Goal: Task Accomplishment & Management: Manage account settings

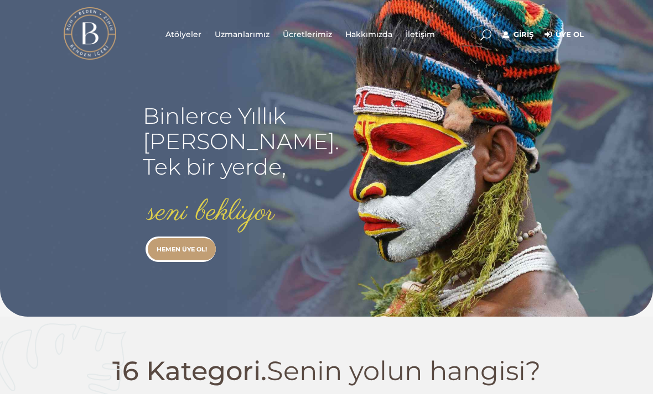
click at [533, 31] on link "Giriş" at bounding box center [517, 34] width 31 height 13
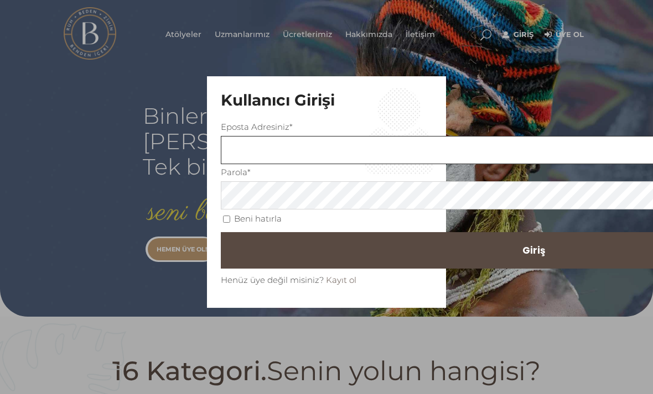
click at [466, 145] on input "text" at bounding box center [533, 150] width 625 height 28
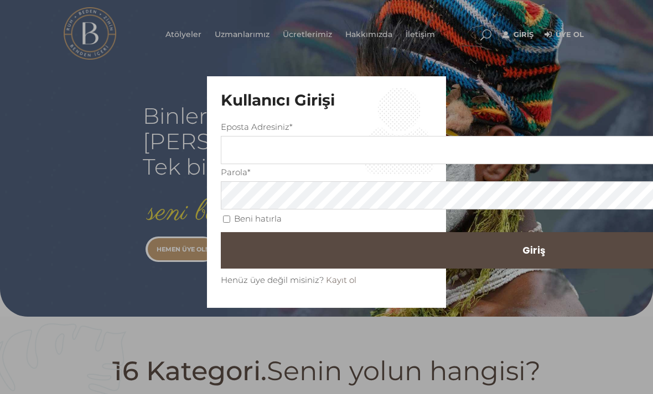
click at [523, 59] on div "Kullanıcı Girişi Eposta Adresiniz* Parola* Beni hatırla Parolanızı mı unuttunuz…" at bounding box center [326, 197] width 653 height 394
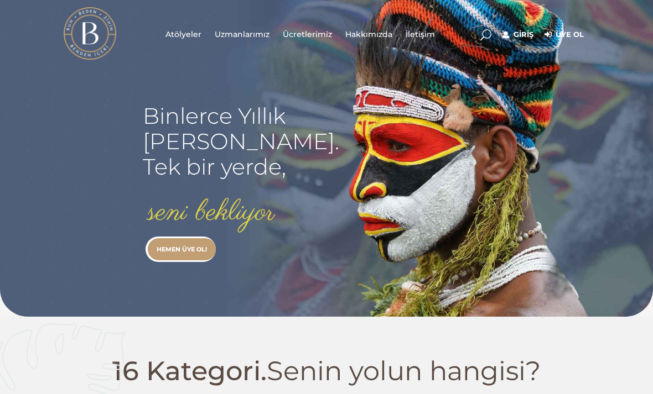
click at [533, 28] on link "Giriş" at bounding box center [517, 34] width 31 height 13
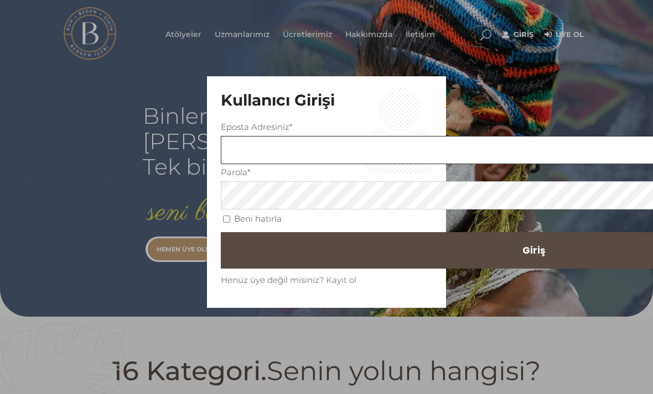
click at [407, 146] on input "text" at bounding box center [533, 150] width 625 height 28
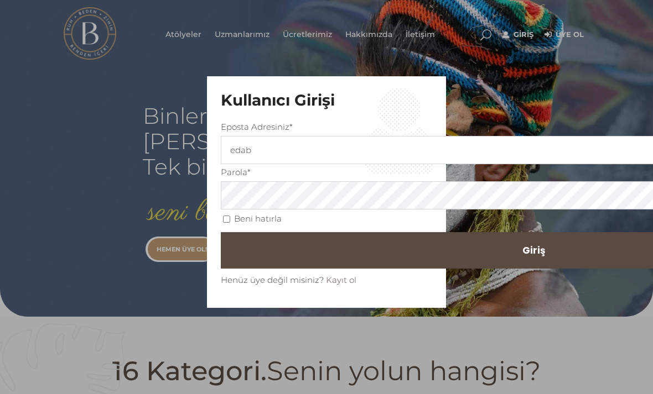
click at [537, 60] on div "Kullanıcı Girişi Eposta Adresiniz* edab Parola* Beni hatırla Parolanızı mı unut…" at bounding box center [326, 197] width 653 height 394
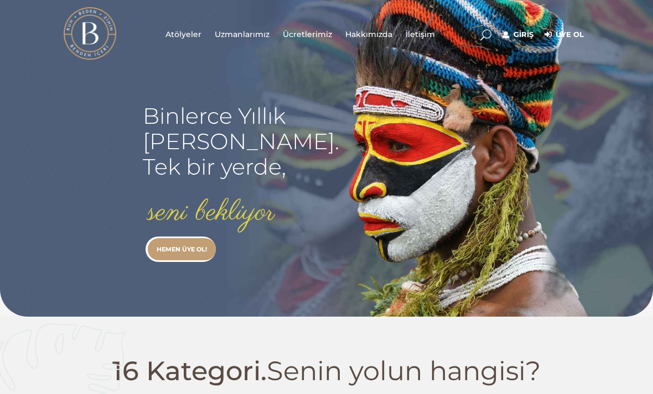
click at [533, 28] on link "Giriş" at bounding box center [517, 34] width 31 height 13
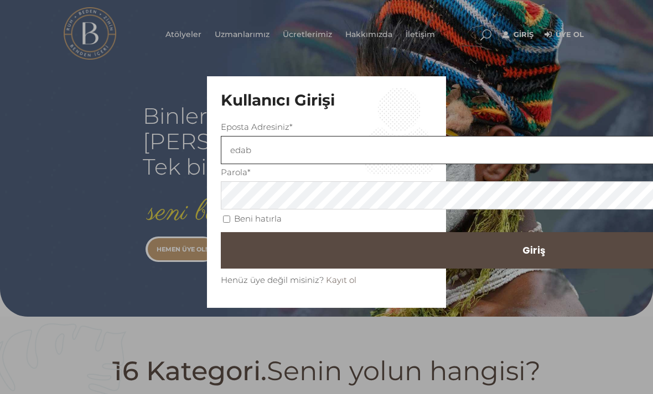
click at [448, 150] on input "edab" at bounding box center [533, 150] width 625 height 28
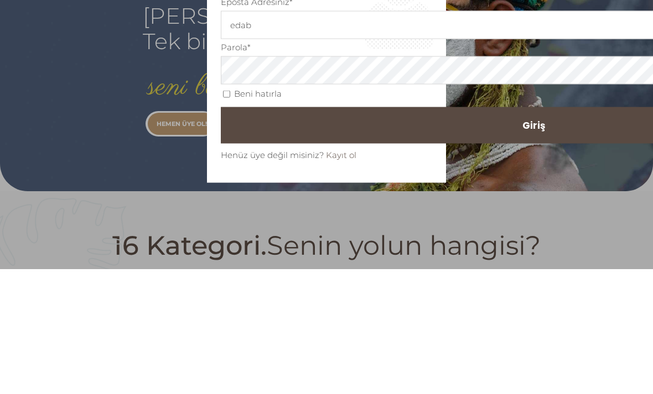
click at [511, 232] on button "Giriş" at bounding box center [533, 250] width 625 height 37
click at [505, 232] on button "Giriş" at bounding box center [533, 250] width 625 height 37
click at [485, 232] on button "Giriş" at bounding box center [533, 250] width 625 height 37
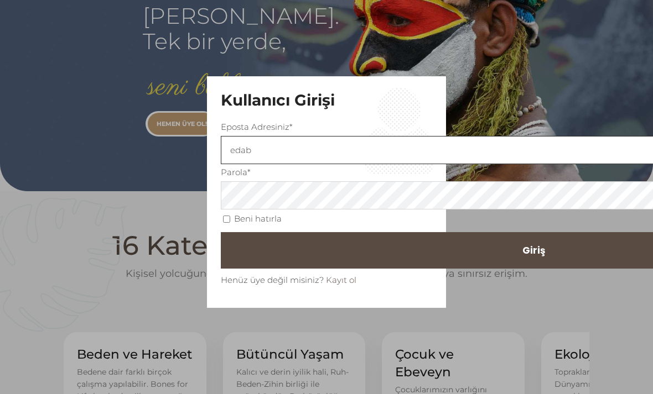
click at [457, 164] on input "edab" at bounding box center [533, 150] width 625 height 28
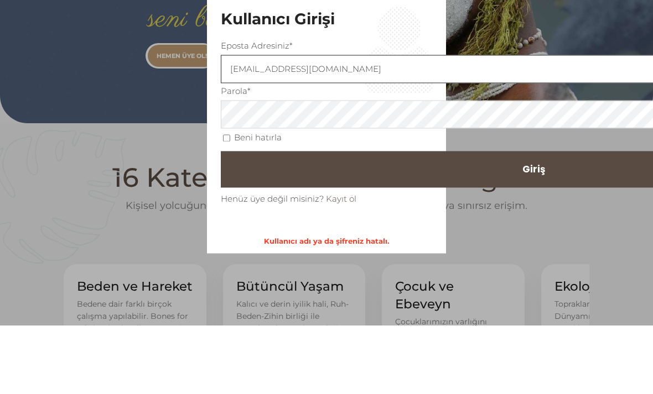
type input "[EMAIL_ADDRESS][DOMAIN_NAME]"
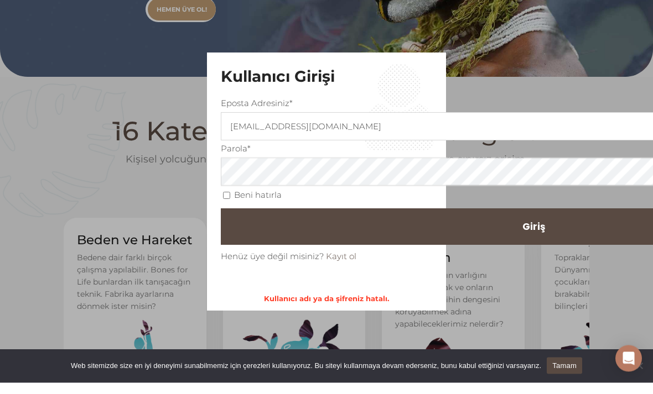
scroll to position [240, 0]
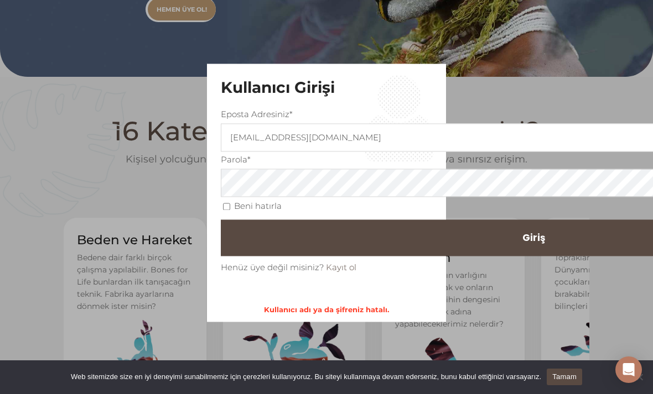
click at [459, 248] on button "Giriş" at bounding box center [533, 238] width 625 height 37
click at [577, 242] on button "Giriş" at bounding box center [533, 238] width 625 height 37
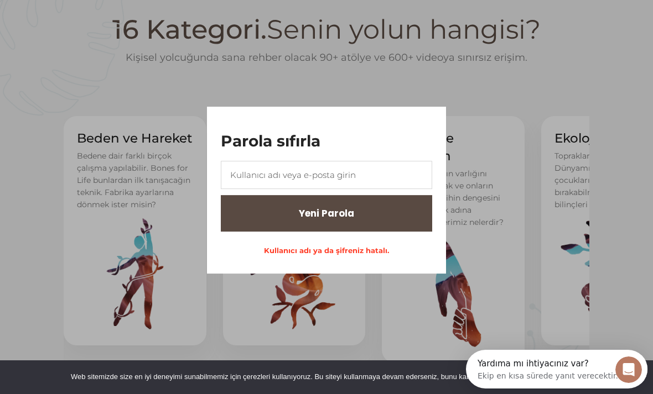
scroll to position [0, 0]
click at [221, 189] on input "text" at bounding box center [326, 175] width 211 height 28
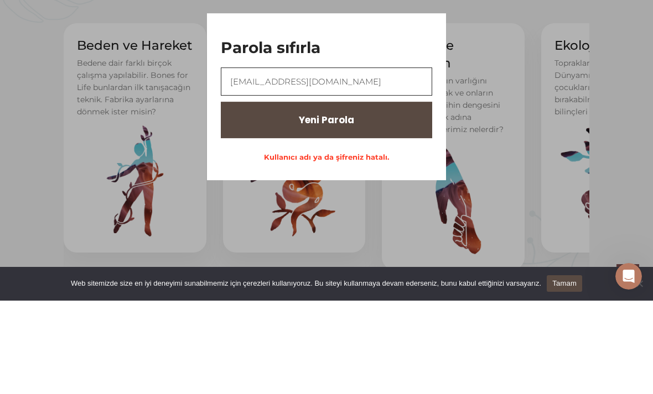
type input "[EMAIL_ADDRESS][DOMAIN_NAME]"
click at [414, 195] on button "Yeni Parola" at bounding box center [326, 213] width 211 height 37
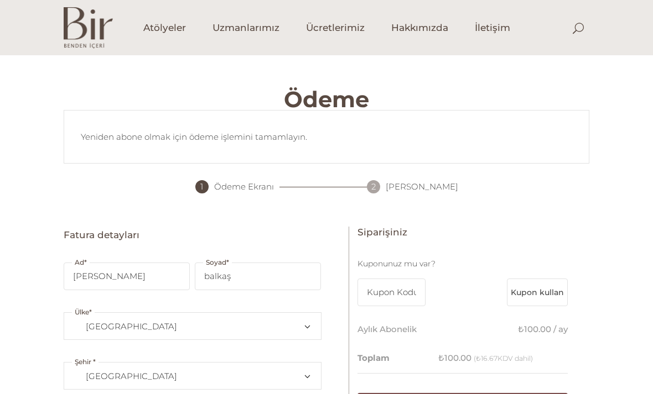
select select "TR10"
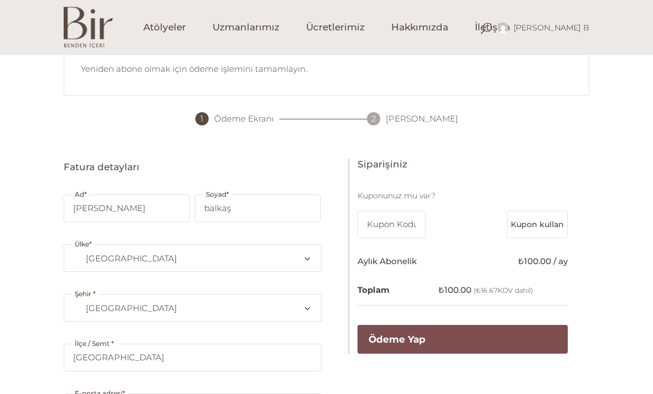
scroll to position [69, 0]
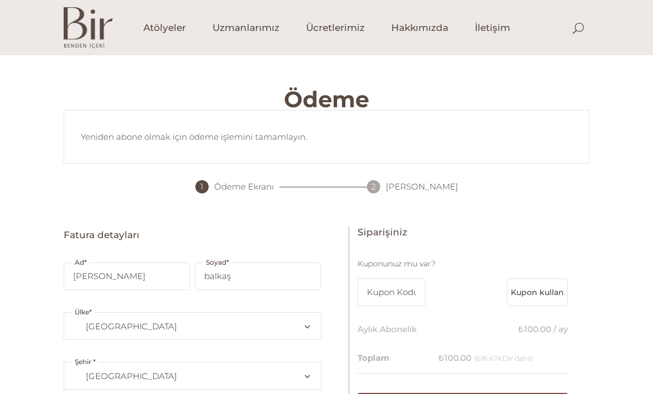
select select "TR10"
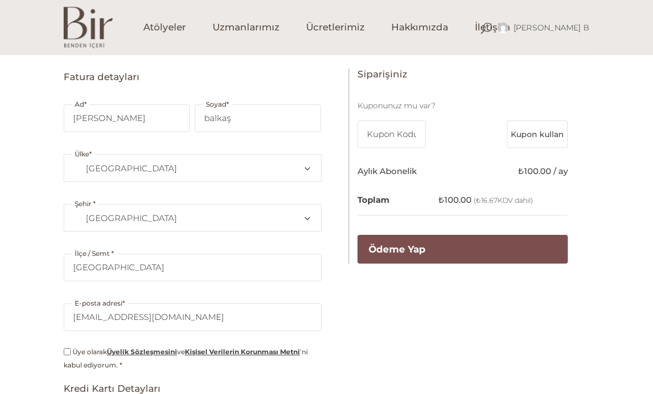
scroll to position [170, 0]
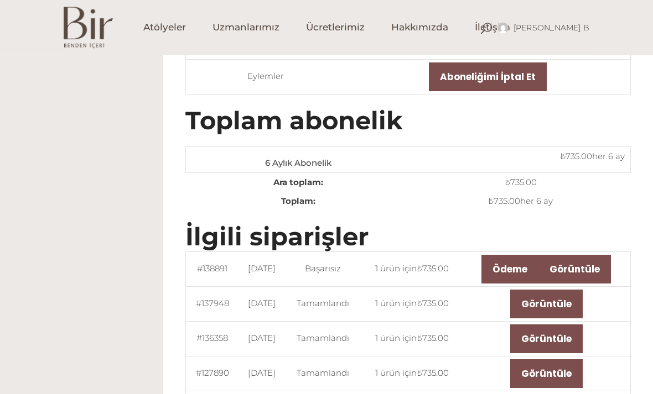
scroll to position [215, 0]
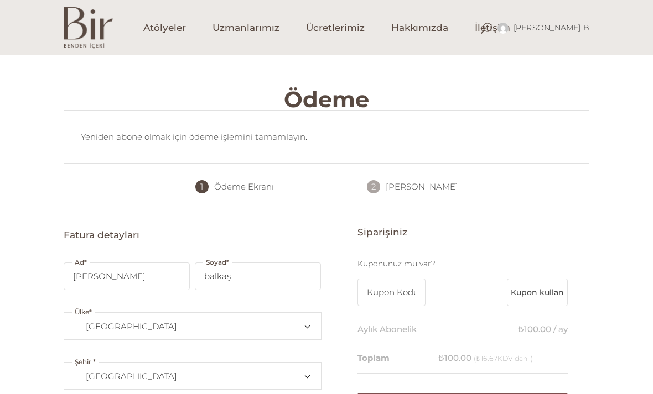
select select "TR10"
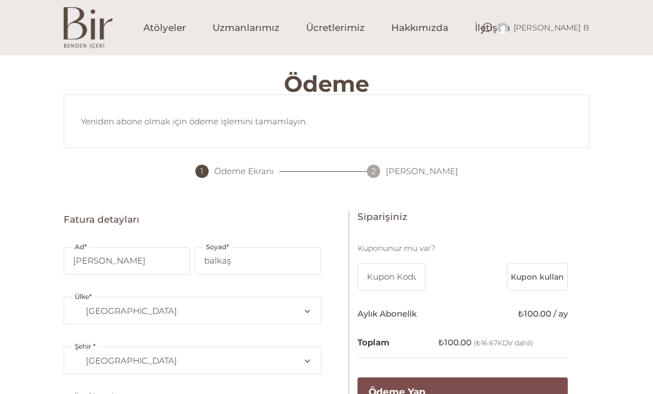
scroll to position [20, 0]
